Goal: Task Accomplishment & Management: Manage account settings

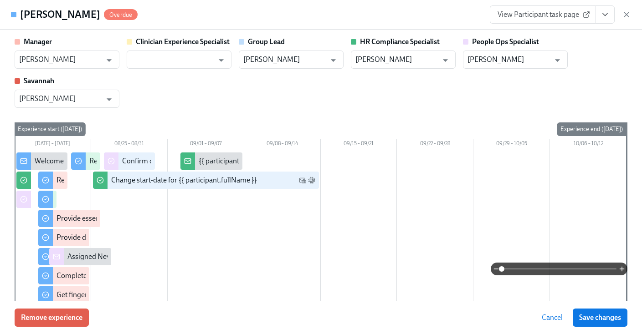
scroll to position [250, 0]
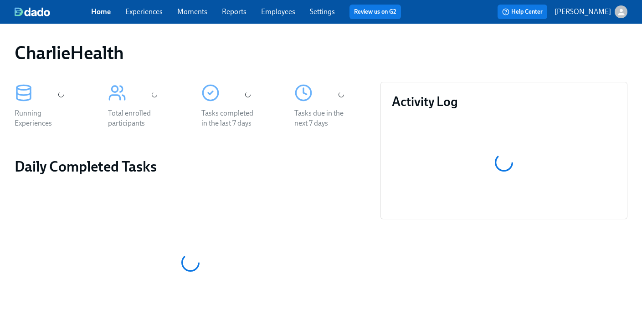
click at [289, 32] on div "CharlieHealth Running Experiences Total enrolled participants Tasks completed i…" at bounding box center [321, 303] width 642 height 558
click at [284, 14] on link "Employees" at bounding box center [278, 11] width 34 height 9
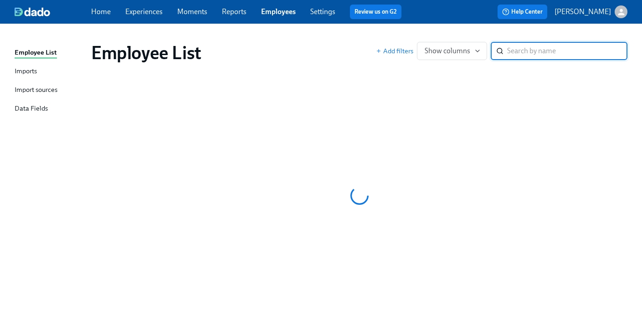
click at [357, 38] on div "Employee List Add filters Show columns ​" at bounding box center [359, 53] width 551 height 36
click at [346, 36] on div "Employee List Add filters Show columns ​" at bounding box center [359, 53] width 551 height 36
click at [339, 36] on div "Employee List Add filters Show columns ​" at bounding box center [359, 53] width 551 height 36
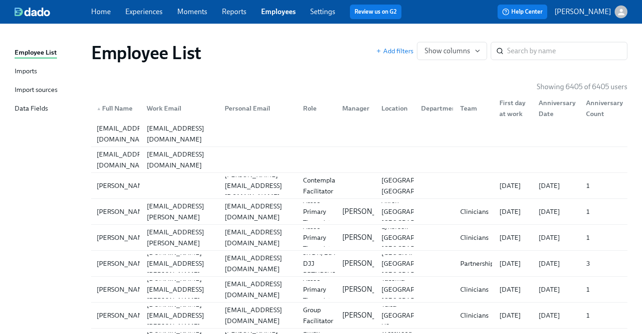
click at [339, 36] on div "Employee List Add filters Show columns ​" at bounding box center [359, 53] width 551 height 36
click at [565, 48] on input "search" at bounding box center [567, 51] width 120 height 18
click at [560, 36] on div "Employee List Add filters Show columns ​" at bounding box center [359, 53] width 551 height 36
click at [561, 52] on input "search" at bounding box center [567, 51] width 120 height 18
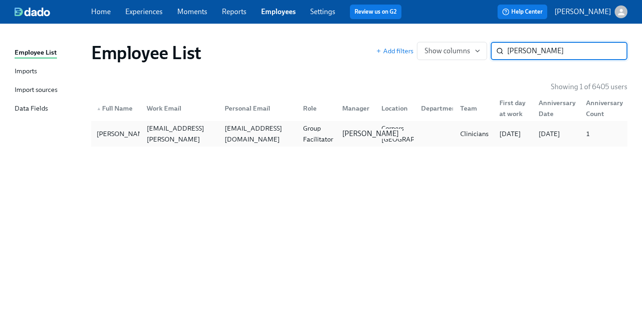
type input "[PERSON_NAME]"
click at [365, 130] on p "[PERSON_NAME]" at bounding box center [370, 134] width 56 height 10
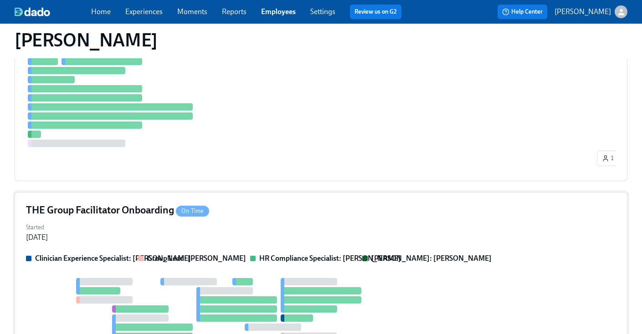
scroll to position [361, 0]
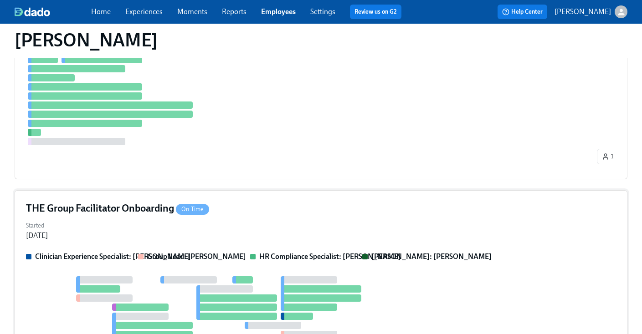
click at [315, 216] on div "THE Group Facilitator Onboarding On Time" at bounding box center [321, 209] width 590 height 14
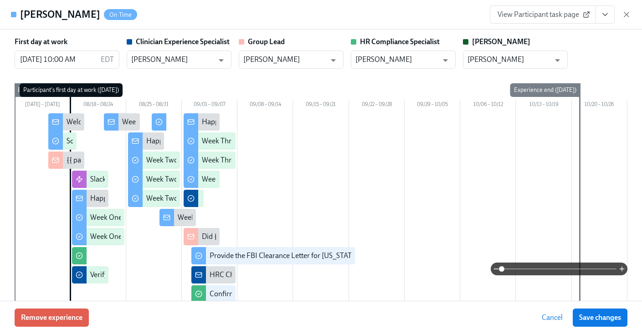
click at [603, 18] on icon "View task page" at bounding box center [605, 14] width 9 height 9
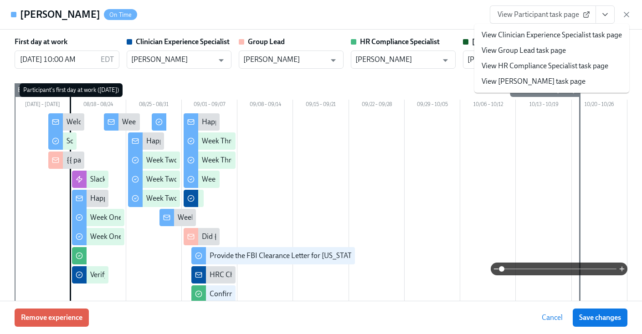
click at [559, 69] on link "View HR Compliance Specialist task page" at bounding box center [545, 66] width 127 height 10
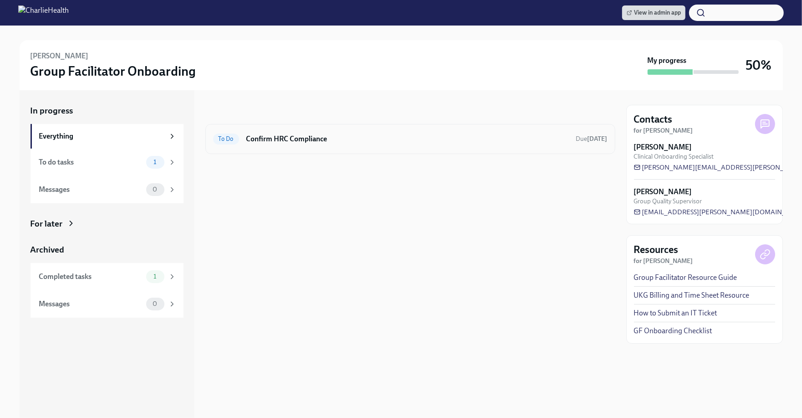
click at [425, 149] on div "To Do Confirm HRC Compliance Due in 4 days" at bounding box center [410, 139] width 410 height 30
click at [413, 144] on div "To Do Confirm HRC Compliance Due in 4 days" at bounding box center [410, 139] width 395 height 15
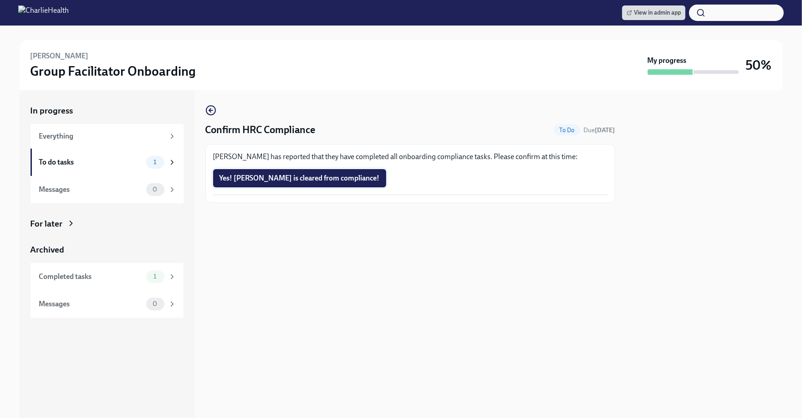
click at [294, 186] on button "Yes! Heather is cleared from compliance!" at bounding box center [299, 178] width 173 height 18
